Goal: Task Accomplishment & Management: Use online tool/utility

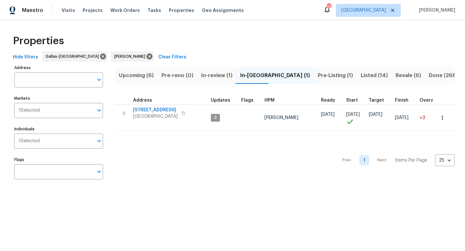
click at [139, 73] on span "Upcoming (6)" at bounding box center [136, 75] width 35 height 9
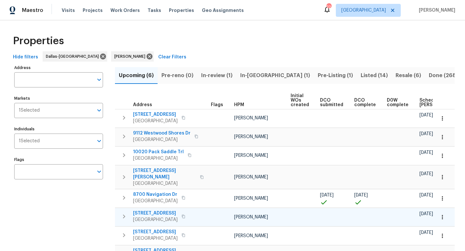
scroll to position [34, 0]
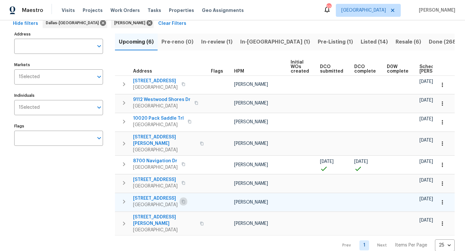
click at [181, 200] on icon "button" at bounding box center [183, 202] width 4 height 4
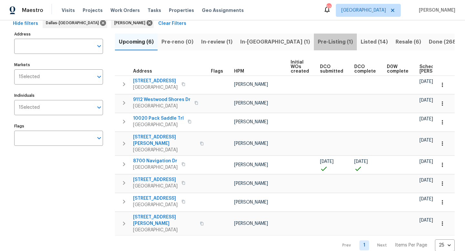
click at [318, 38] on span "Pre-Listing (1)" at bounding box center [335, 41] width 35 height 9
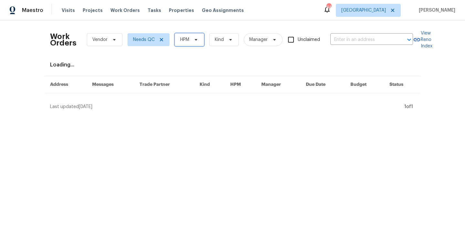
click at [198, 39] on icon at bounding box center [195, 39] width 5 height 5
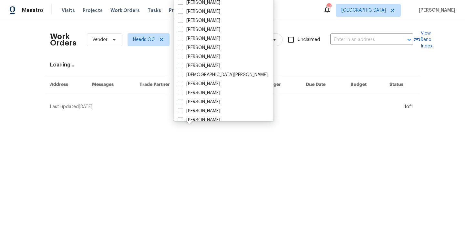
scroll to position [360, 0]
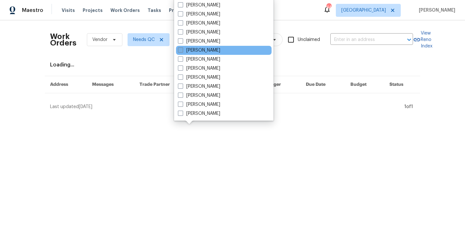
click at [197, 53] on label "[PERSON_NAME]" at bounding box center [199, 50] width 42 height 6
click at [182, 51] on input "[PERSON_NAME]" at bounding box center [180, 49] width 4 height 4
checkbox input "true"
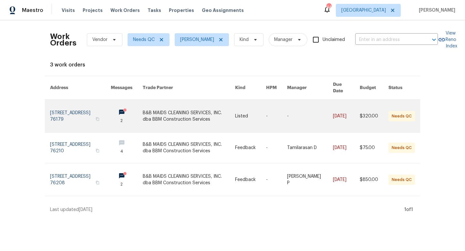
click at [86, 106] on link at bounding box center [80, 116] width 61 height 33
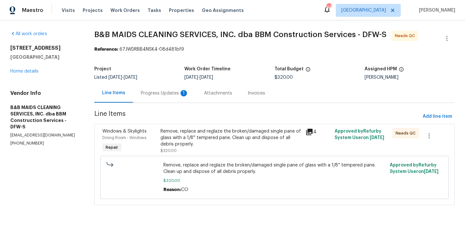
click at [172, 94] on div "Progress Updates 1" at bounding box center [165, 93] width 48 height 6
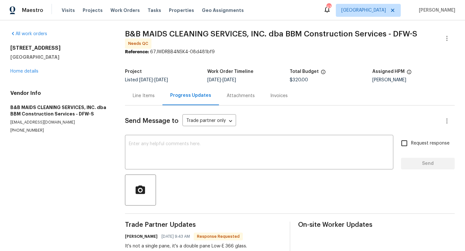
click at [137, 93] on div "Line Items" at bounding box center [144, 96] width 22 height 6
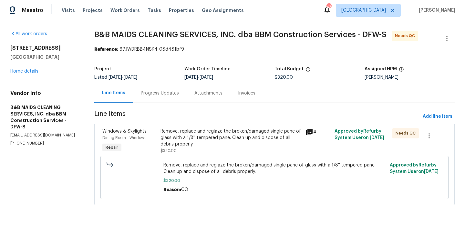
click at [215, 131] on div "Remove, replace and reglaze the broken/damaged single pane of glass with a 1/8'…" at bounding box center [230, 137] width 141 height 19
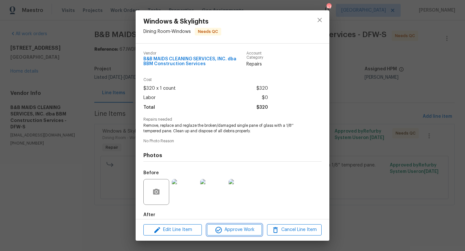
click at [234, 229] on span "Approve Work" at bounding box center [234, 230] width 51 height 8
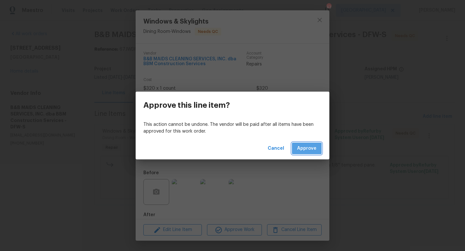
click at [302, 151] on span "Approve" at bounding box center [306, 149] width 19 height 8
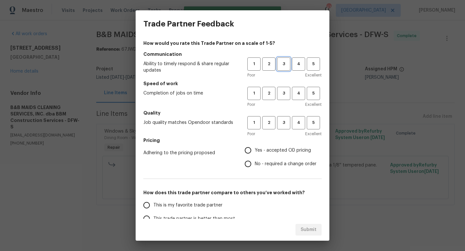
click at [284, 64] on span "3" at bounding box center [284, 63] width 12 height 7
click at [283, 91] on span "3" at bounding box center [284, 93] width 12 height 7
click at [282, 122] on span "3" at bounding box center [284, 122] width 12 height 7
click at [249, 167] on input "No - required a change order" at bounding box center [248, 164] width 14 height 14
radio input "true"
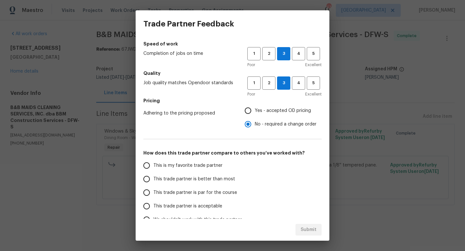
scroll to position [47, 0]
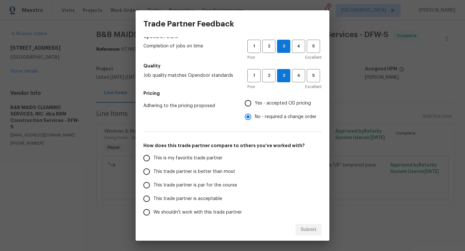
click at [145, 173] on input "This trade partner is better than most" at bounding box center [147, 172] width 14 height 14
click at [306, 226] on span "Submit" at bounding box center [308, 230] width 16 height 8
radio input "true"
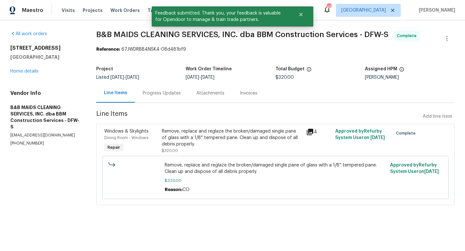
click at [34, 69] on div "[STREET_ADDRESS] Home details" at bounding box center [45, 60] width 70 height 30
click at [30, 71] on link "Home details" at bounding box center [24, 71] width 28 height 5
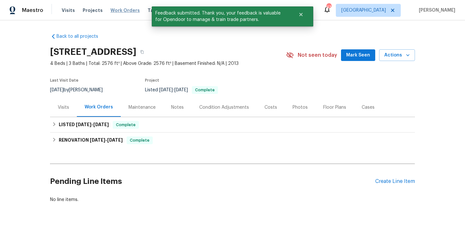
click at [125, 9] on span "Work Orders" at bounding box center [124, 10] width 29 height 6
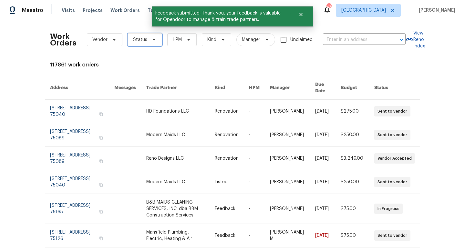
click at [156, 41] on span "Status" at bounding box center [144, 39] width 35 height 13
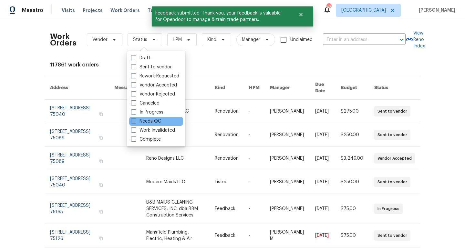
click at [152, 121] on label "Needs QC" at bounding box center [146, 121] width 30 height 6
click at [135, 121] on input "Needs QC" at bounding box center [133, 120] width 4 height 4
checkbox input "true"
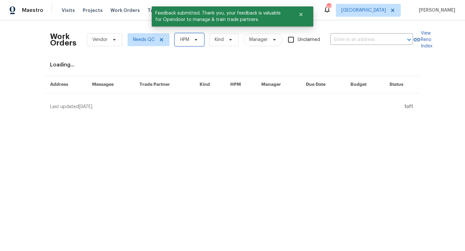
click at [184, 43] on span "HPM" at bounding box center [189, 39] width 29 height 13
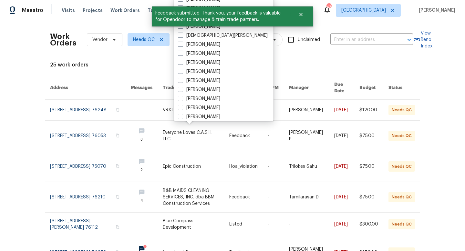
scroll to position [360, 0]
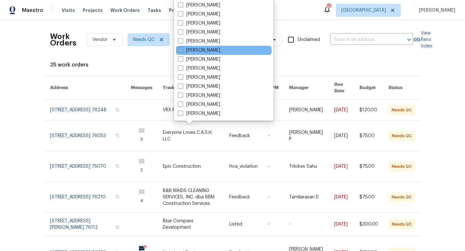
click at [196, 54] on div "[PERSON_NAME]" at bounding box center [224, 50] width 96 height 9
click at [196, 50] on label "[PERSON_NAME]" at bounding box center [199, 50] width 42 height 6
click at [182, 50] on input "[PERSON_NAME]" at bounding box center [180, 49] width 4 height 4
checkbox input "true"
